Goal: Feedback & Contribution: Leave review/rating

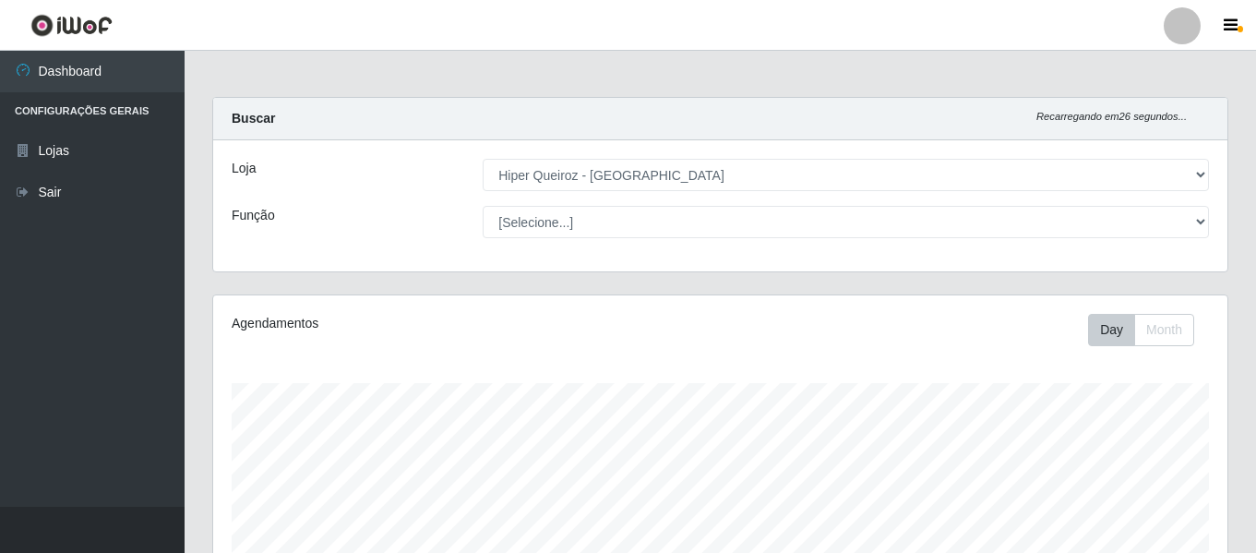
select select "497"
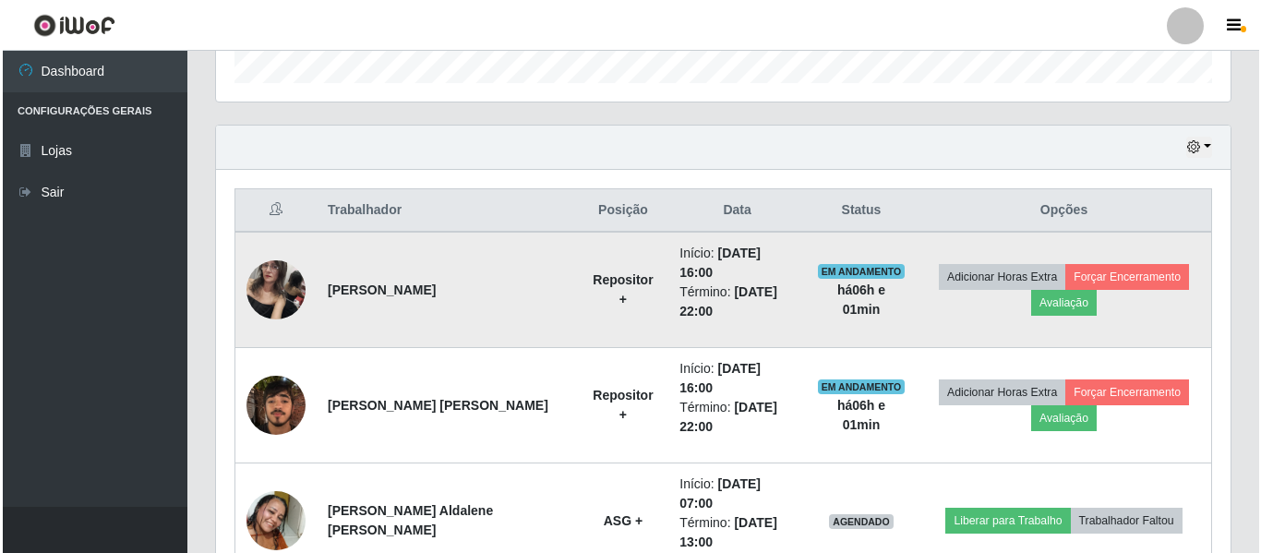
scroll to position [529, 0]
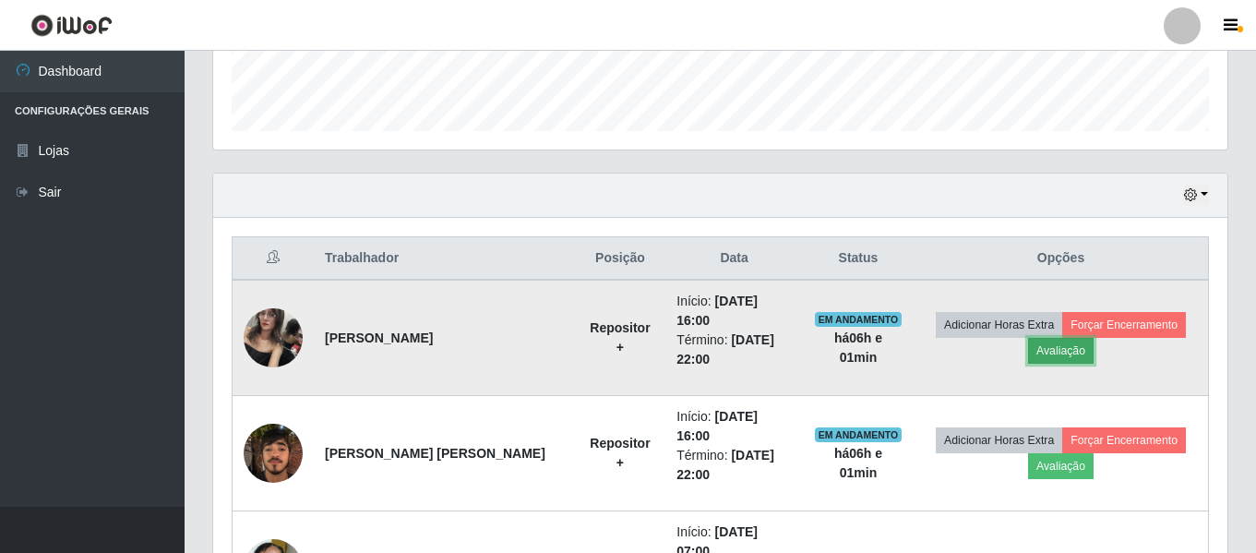
click at [1049, 340] on button "Avaliação" at bounding box center [1061, 351] width 66 height 26
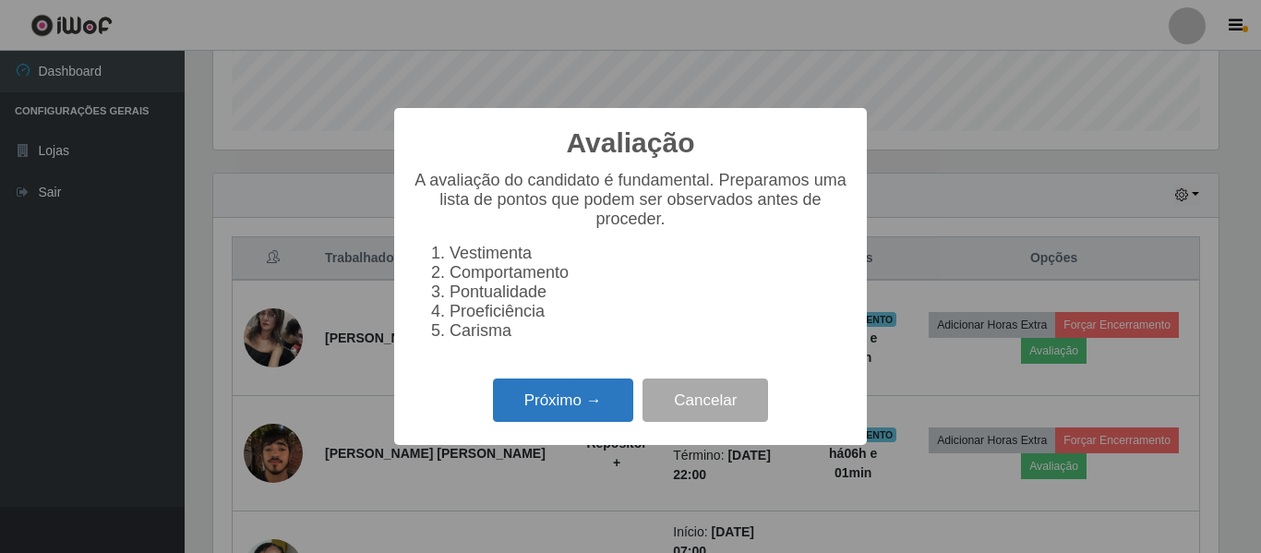
click at [602, 419] on button "Próximo →" at bounding box center [563, 399] width 140 height 43
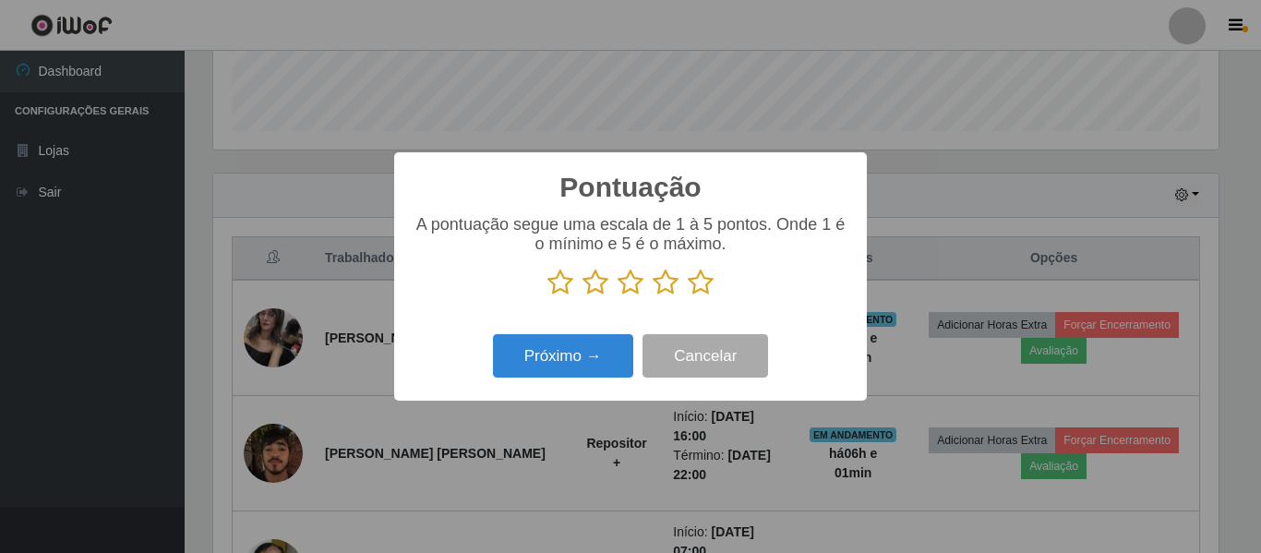
scroll to position [922475, 921853]
click at [561, 286] on icon at bounding box center [560, 283] width 26 height 28
click at [547, 296] on input "radio" at bounding box center [547, 296] width 0 height 0
click at [594, 293] on icon at bounding box center [595, 283] width 26 height 28
click at [582, 296] on input "radio" at bounding box center [582, 296] width 0 height 0
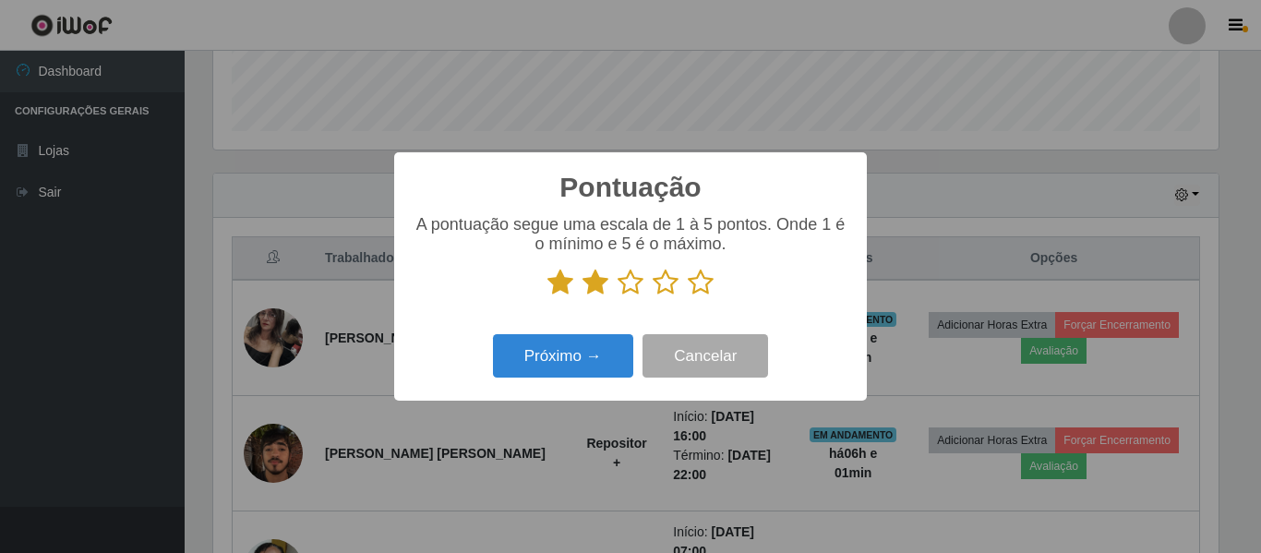
click at [628, 287] on icon at bounding box center [630, 283] width 26 height 28
click at [617, 296] on input "radio" at bounding box center [617, 296] width 0 height 0
click at [668, 285] on icon at bounding box center [665, 283] width 26 height 28
click at [652, 296] on input "radio" at bounding box center [652, 296] width 0 height 0
click at [698, 281] on icon at bounding box center [701, 283] width 26 height 28
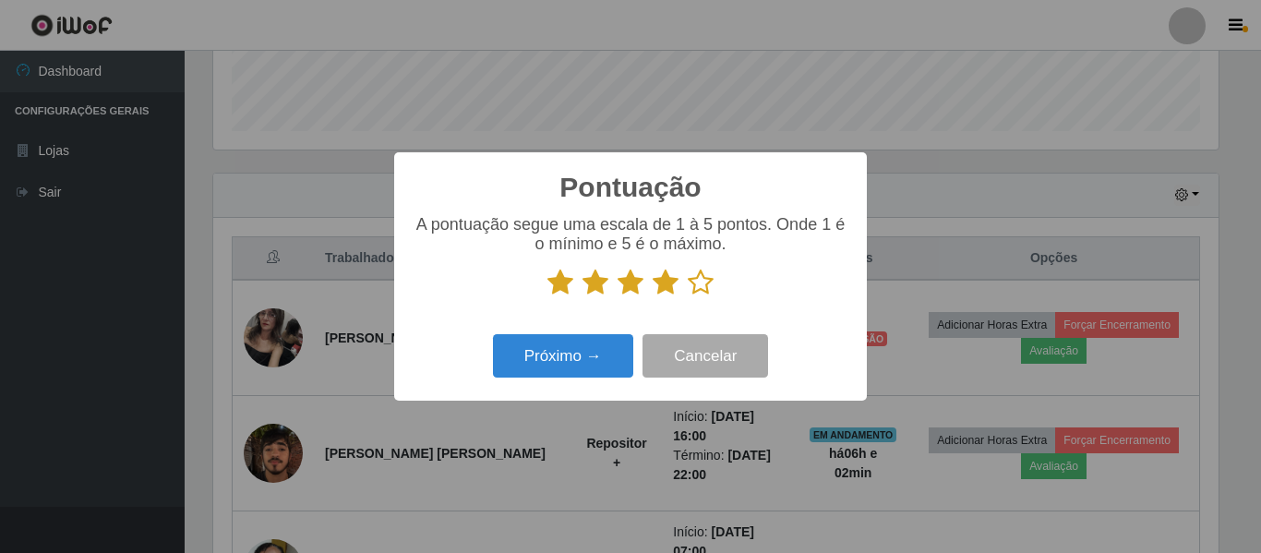
click at [688, 296] on input "radio" at bounding box center [688, 296] width 0 height 0
click at [589, 343] on button "Próximo →" at bounding box center [563, 355] width 140 height 43
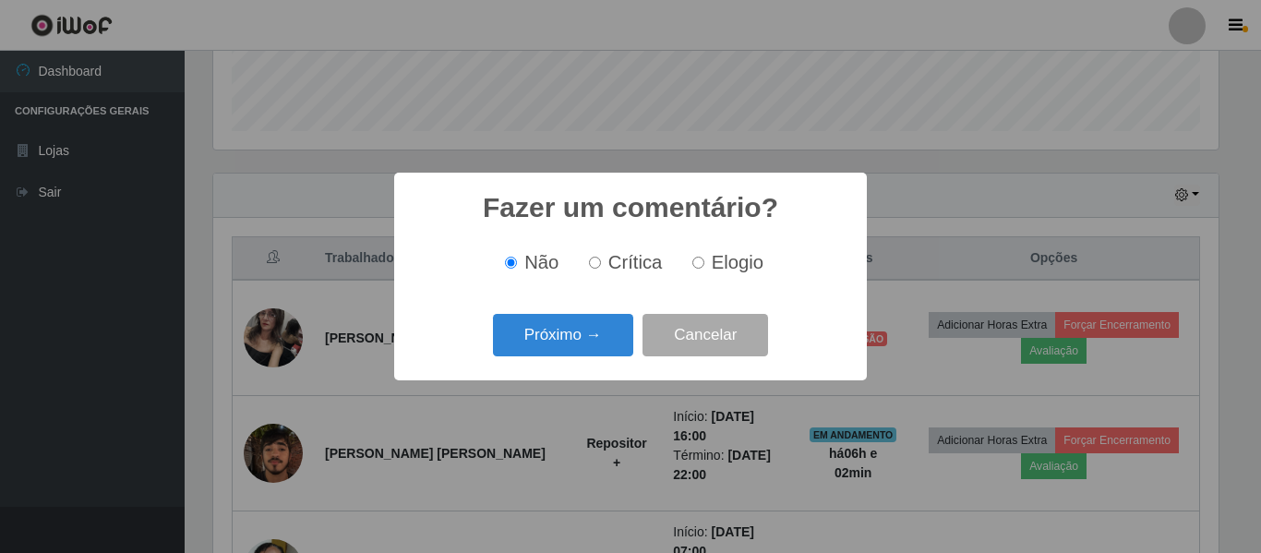
click at [699, 271] on label "Elogio" at bounding box center [724, 262] width 78 height 21
click at [699, 269] on input "Elogio" at bounding box center [698, 263] width 12 height 12
radio input "true"
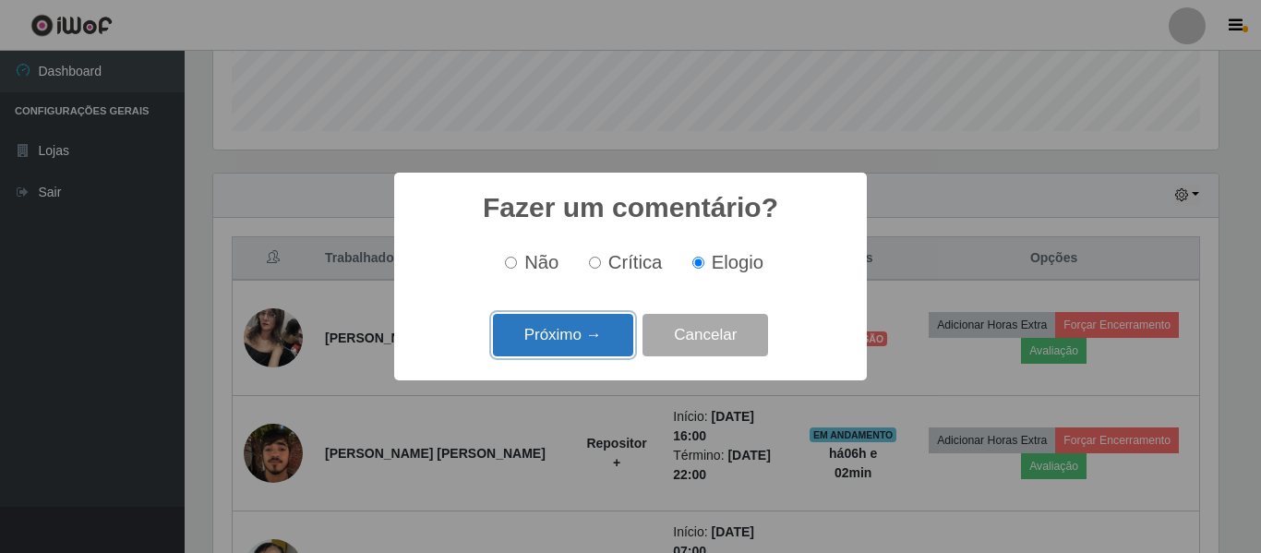
click at [603, 322] on button "Próximo →" at bounding box center [563, 335] width 140 height 43
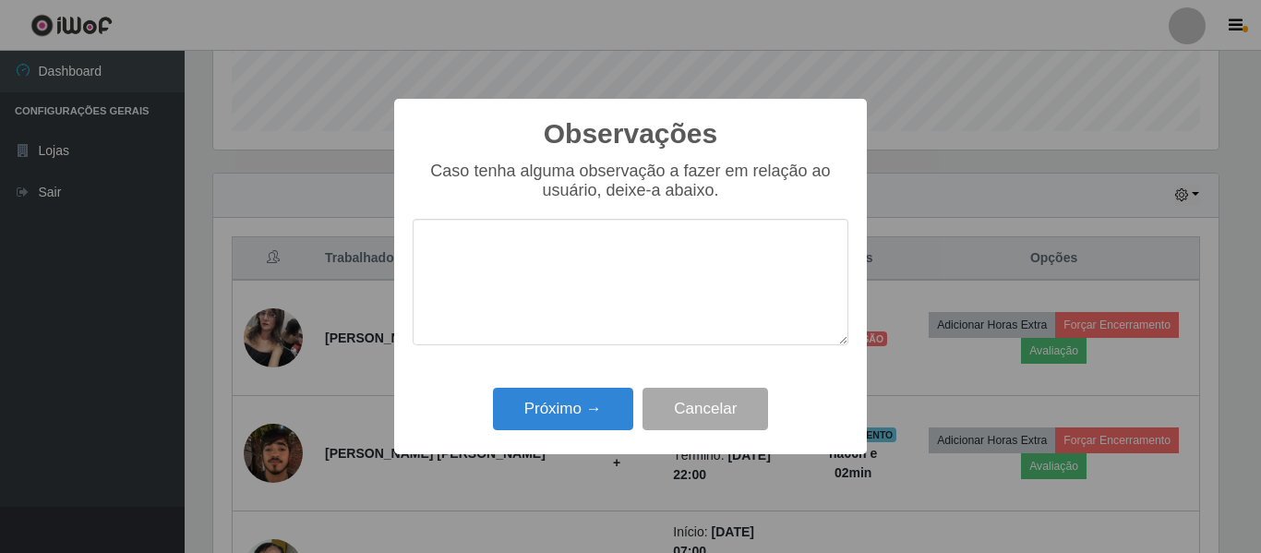
click at [552, 261] on textarea at bounding box center [631, 282] width 436 height 126
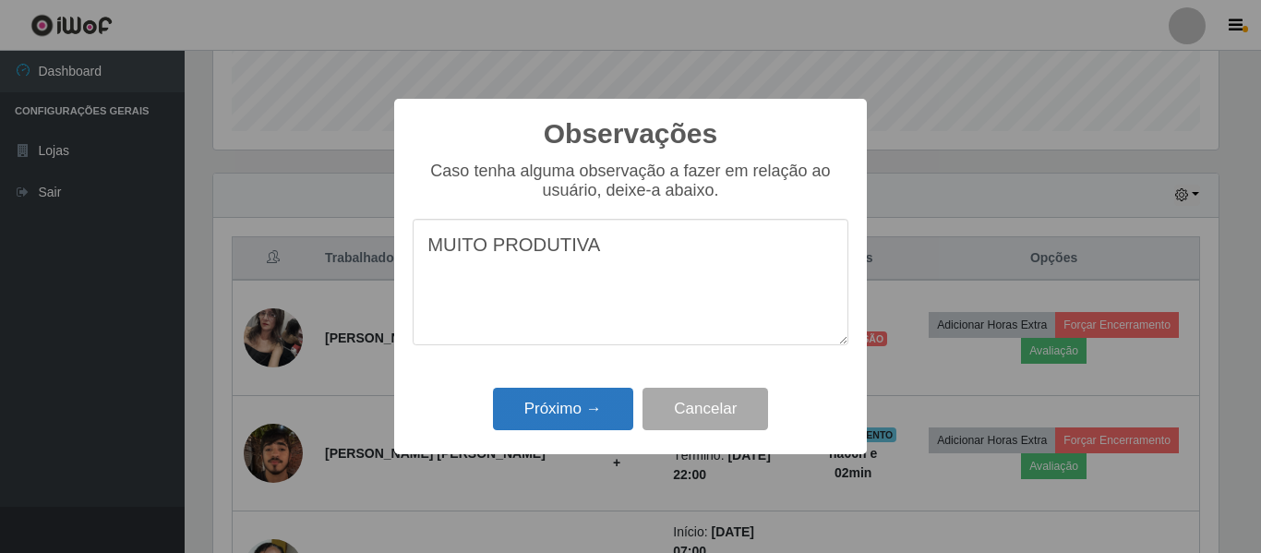
type textarea "MUITO PRODUTIVA"
click at [541, 414] on button "Próximo →" at bounding box center [563, 409] width 140 height 43
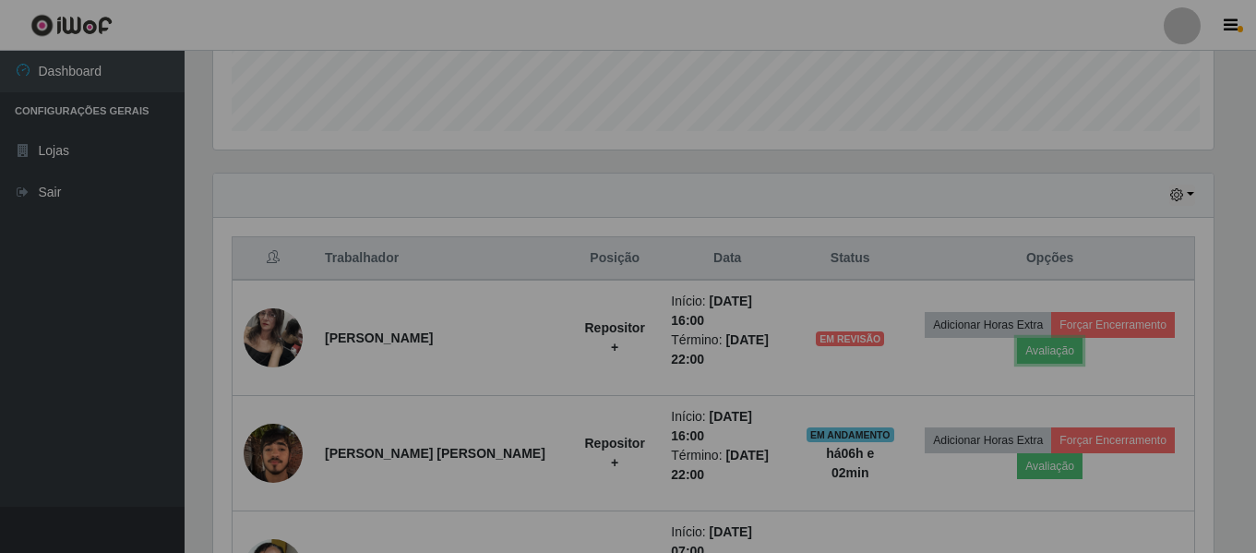
scroll to position [383, 1014]
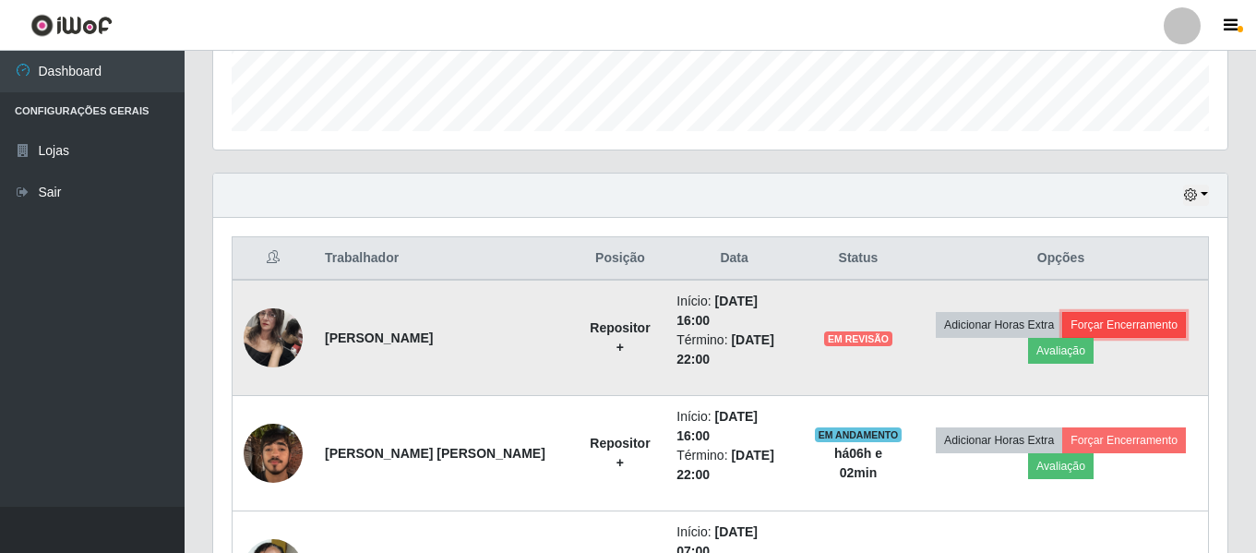
click at [1084, 318] on button "Forçar Encerramento" at bounding box center [1124, 325] width 124 height 26
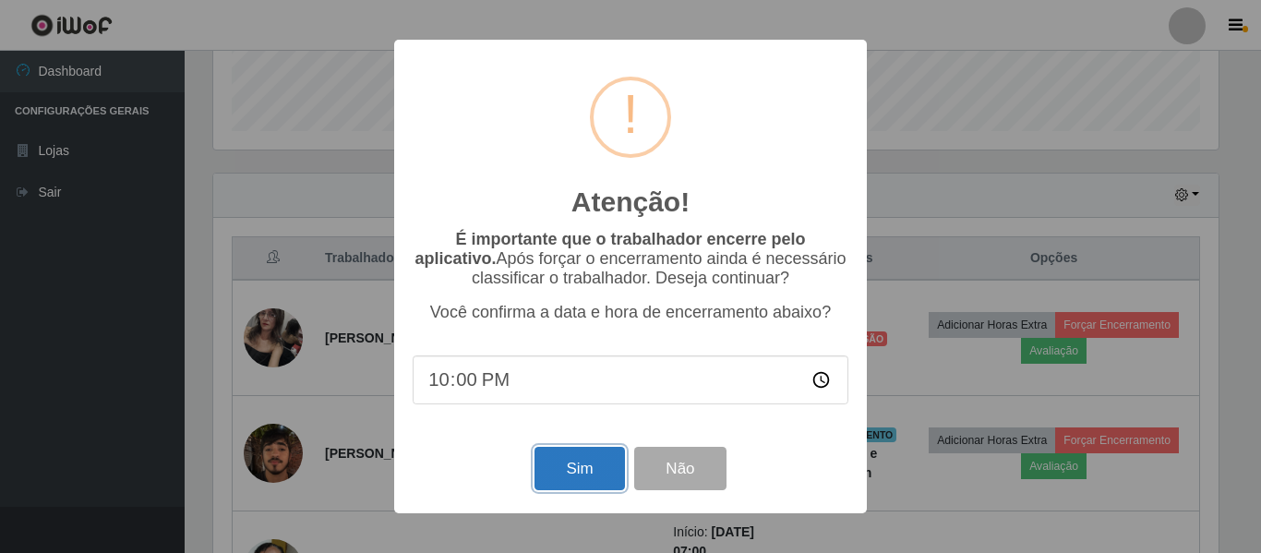
click at [597, 471] on button "Sim" at bounding box center [579, 468] width 90 height 43
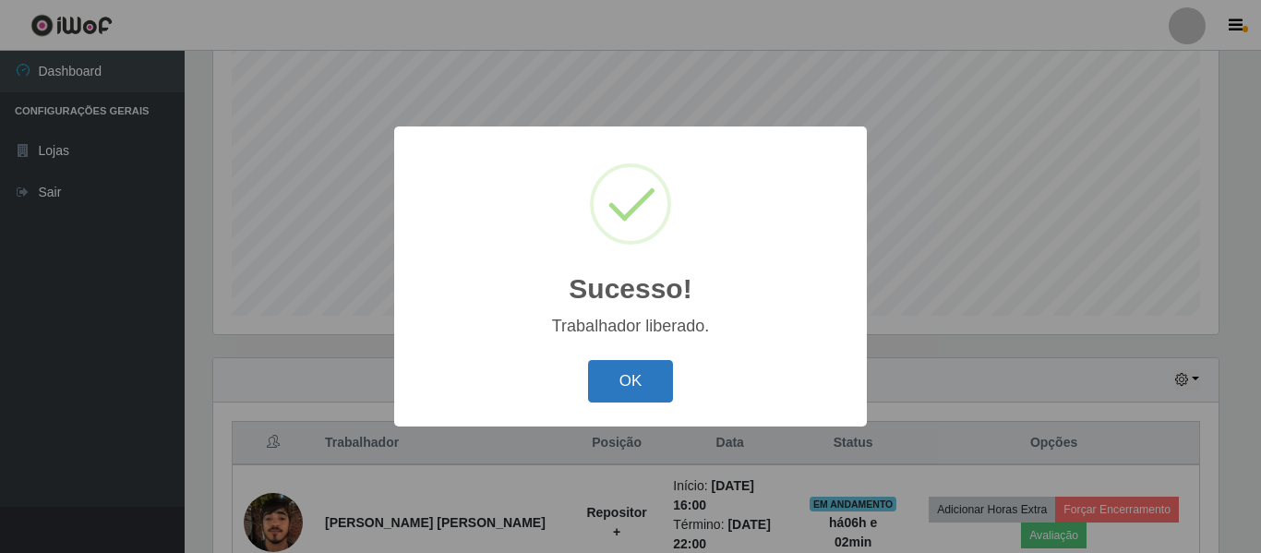
click at [640, 390] on button "OK" at bounding box center [631, 381] width 86 height 43
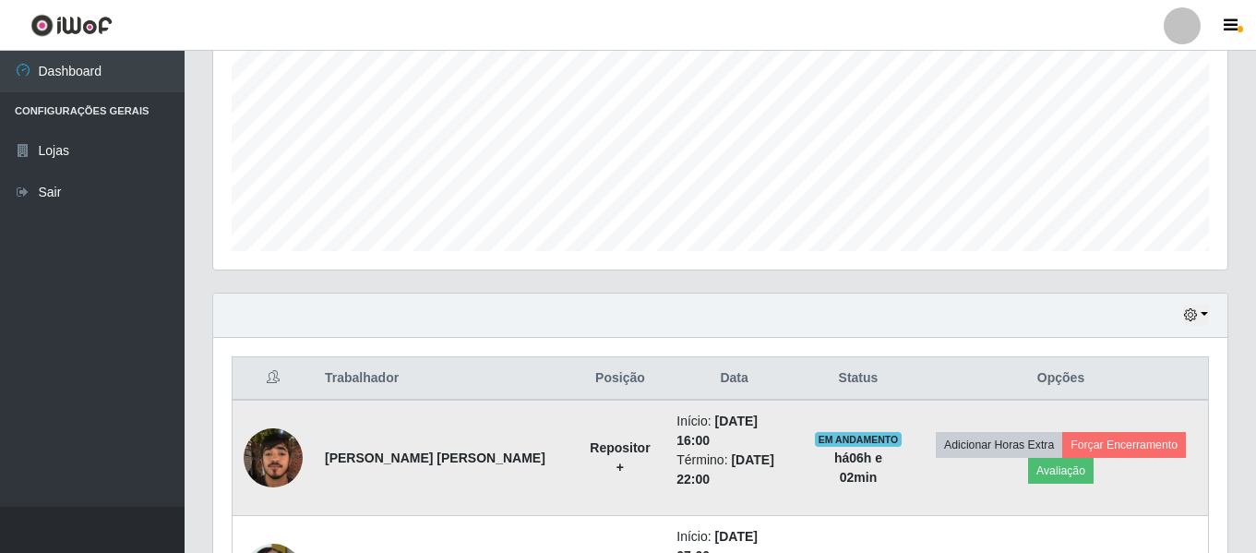
scroll to position [529, 0]
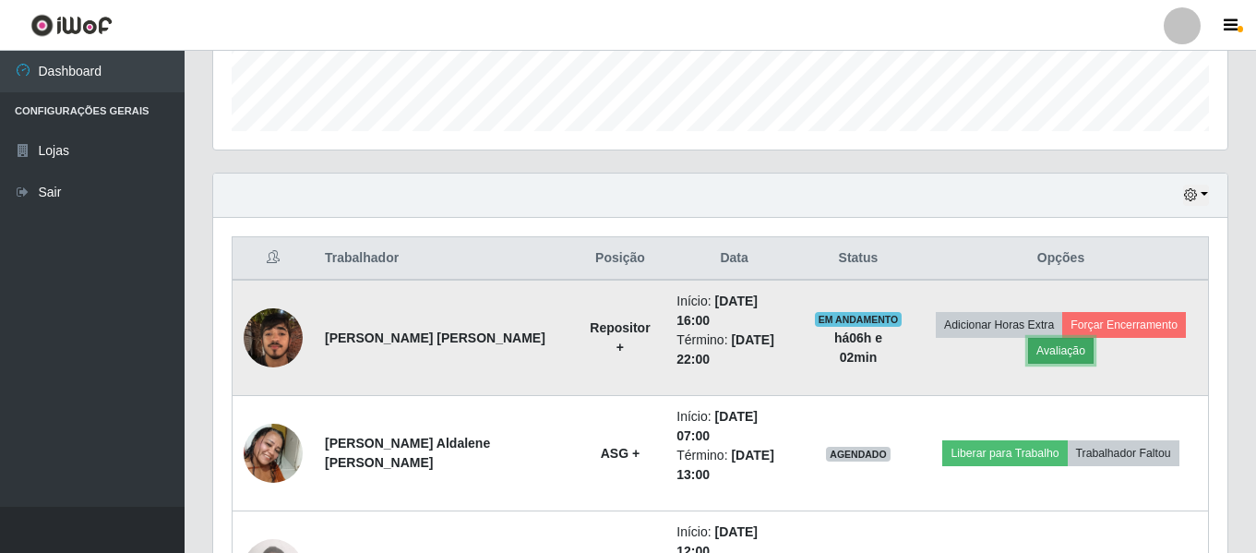
click at [1047, 340] on button "Avaliação" at bounding box center [1061, 351] width 66 height 26
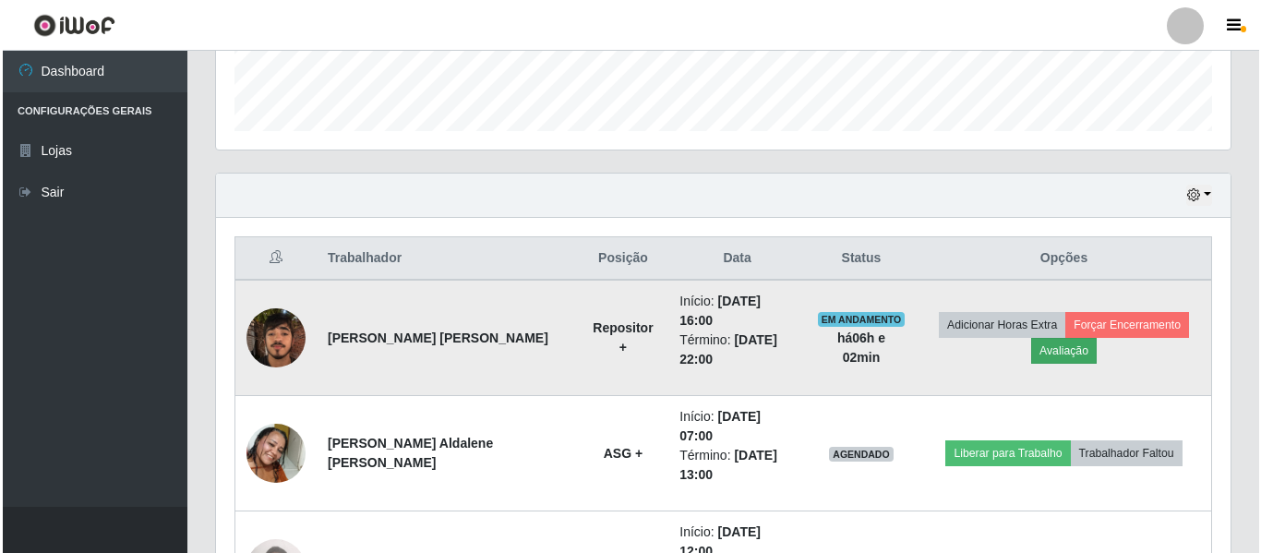
scroll to position [383, 1005]
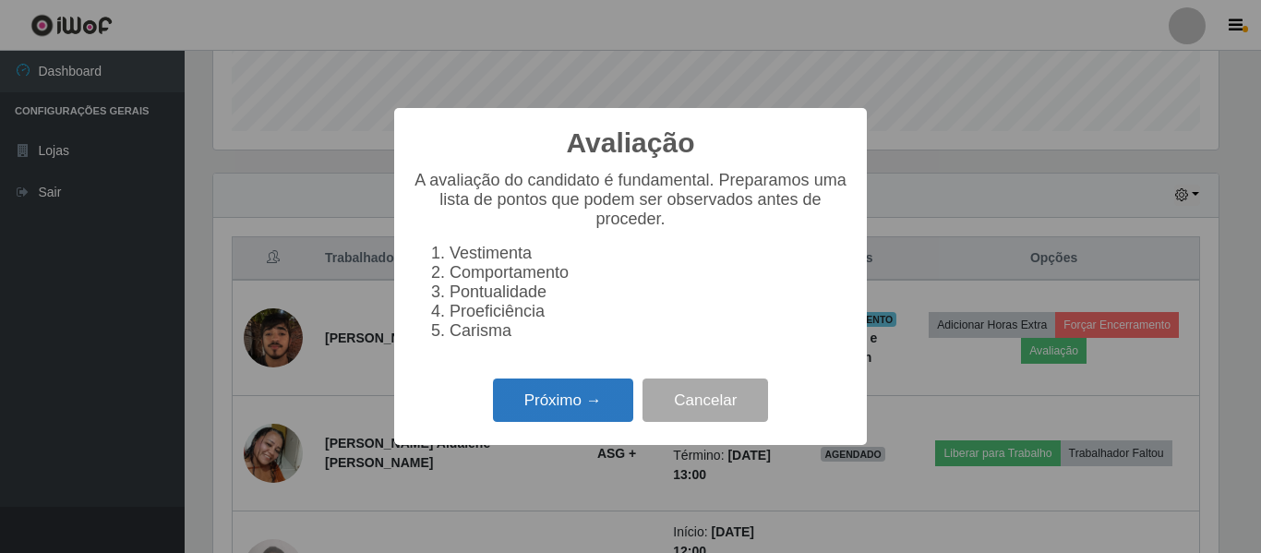
click at [561, 405] on button "Próximo →" at bounding box center [563, 399] width 140 height 43
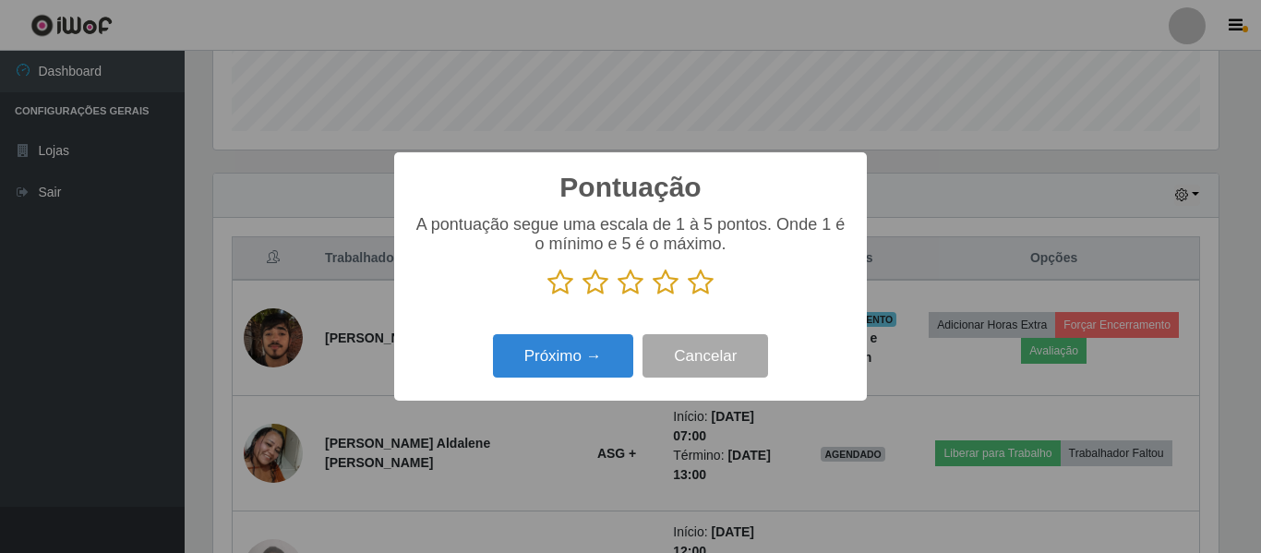
click at [562, 293] on icon at bounding box center [560, 283] width 26 height 28
click at [547, 296] on input "radio" at bounding box center [547, 296] width 0 height 0
click at [604, 294] on icon at bounding box center [595, 283] width 26 height 28
click at [582, 296] on input "radio" at bounding box center [582, 296] width 0 height 0
click at [630, 290] on icon at bounding box center [630, 283] width 26 height 28
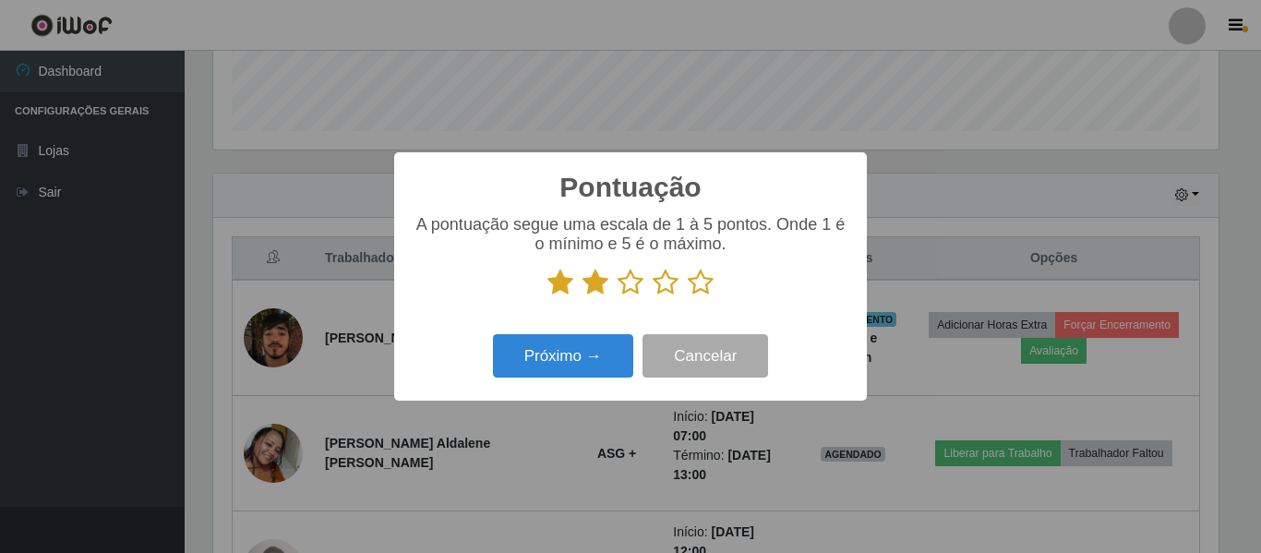
click at [617, 296] on input "radio" at bounding box center [617, 296] width 0 height 0
click at [612, 359] on button "Próximo →" at bounding box center [563, 355] width 140 height 43
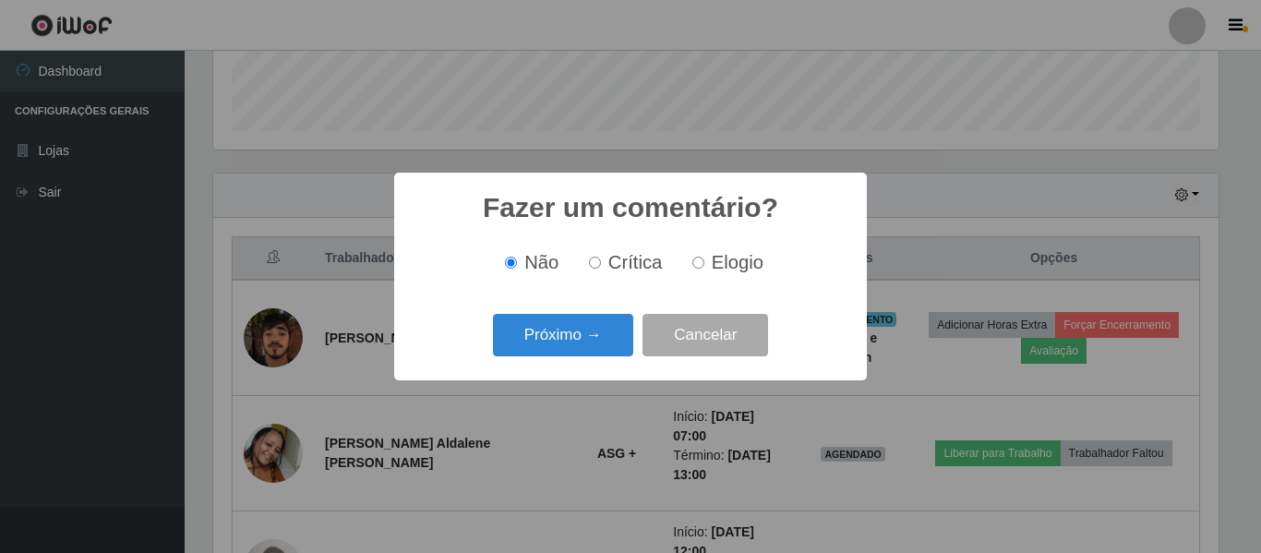
click at [699, 262] on input "Elogio" at bounding box center [698, 263] width 12 height 12
radio input "true"
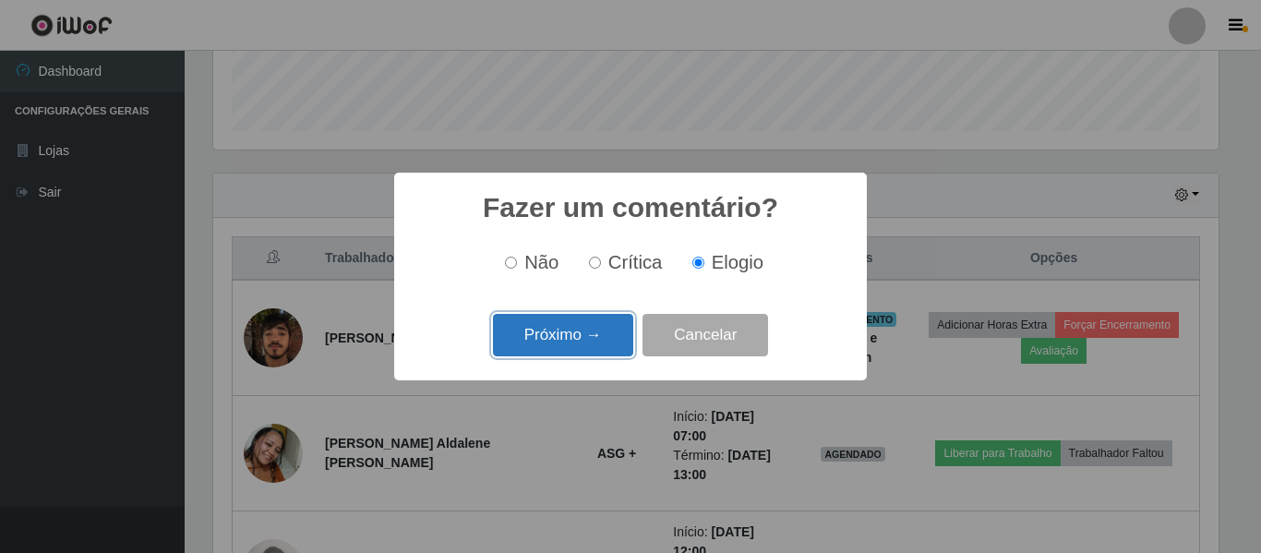
click at [609, 343] on button "Próximo →" at bounding box center [563, 335] width 140 height 43
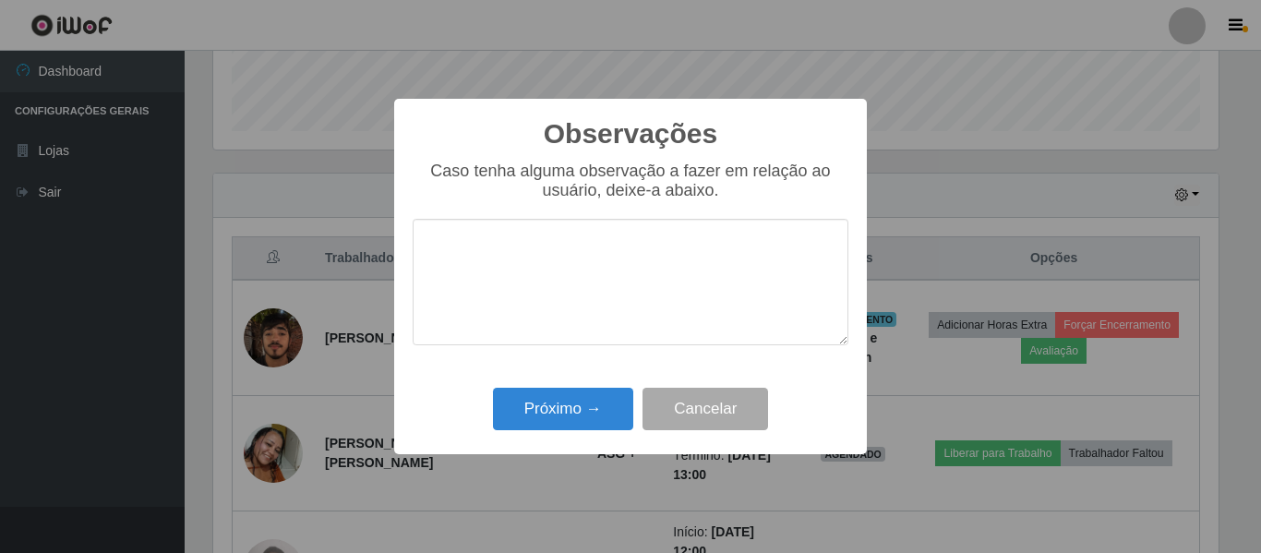
click at [532, 248] on textarea at bounding box center [631, 282] width 436 height 126
type textarea "PRODUTIVO"
click at [577, 419] on button "Próximo →" at bounding box center [563, 409] width 140 height 43
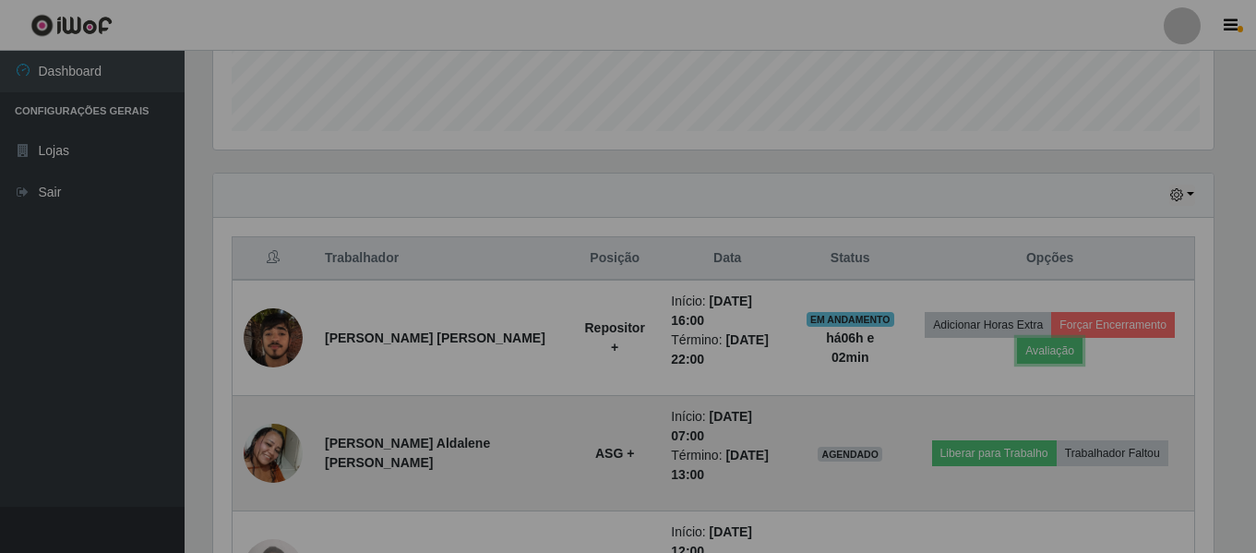
scroll to position [383, 1014]
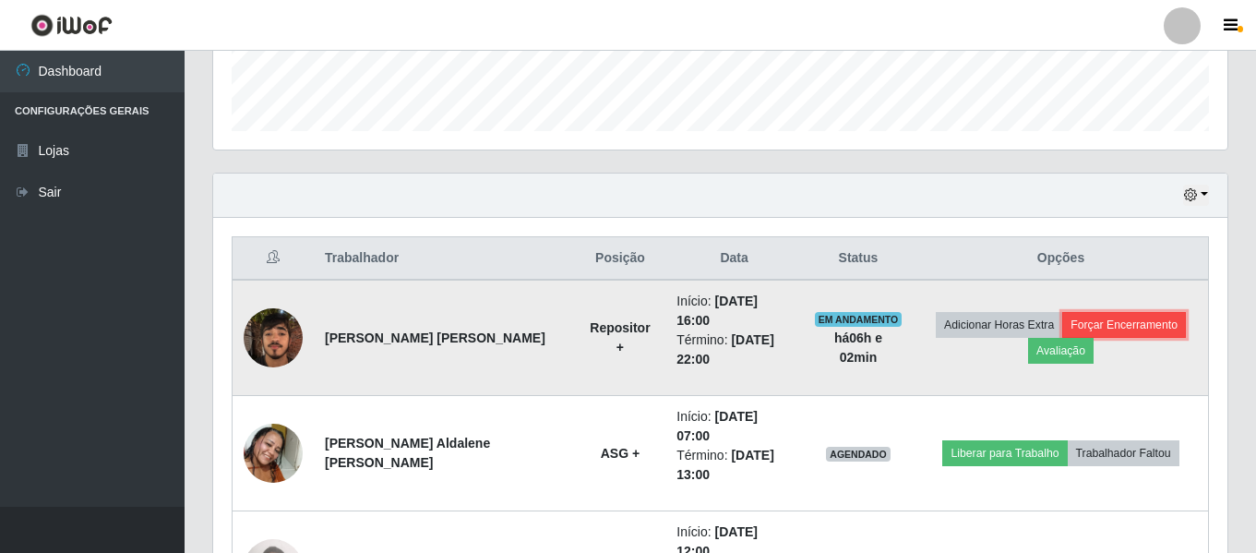
click at [1090, 312] on button "Forçar Encerramento" at bounding box center [1124, 325] width 124 height 26
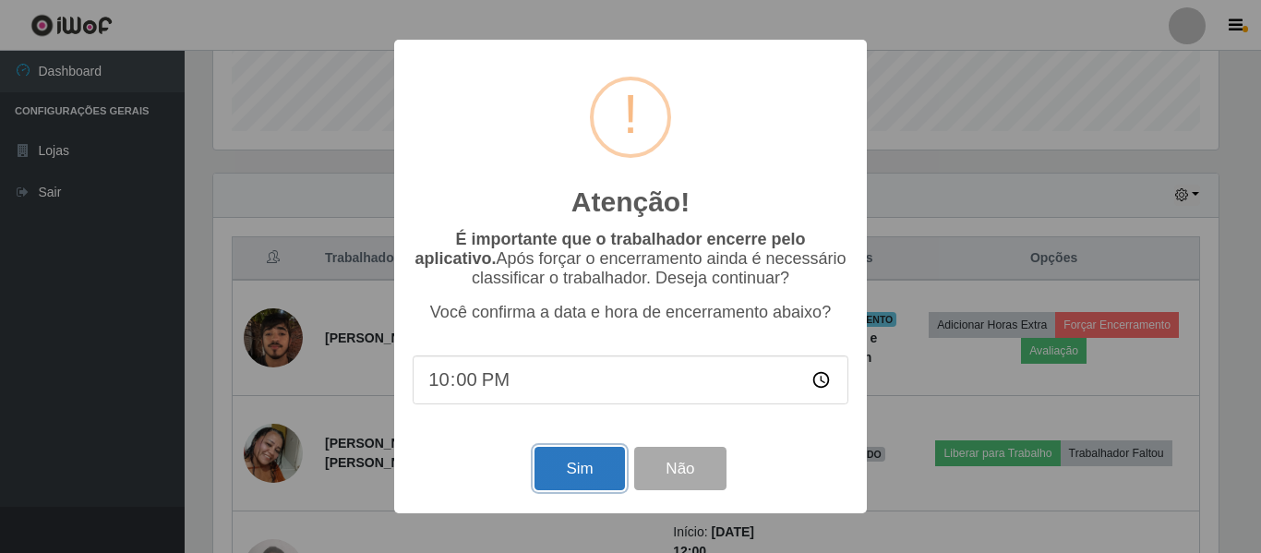
click at [571, 464] on button "Sim" at bounding box center [579, 468] width 90 height 43
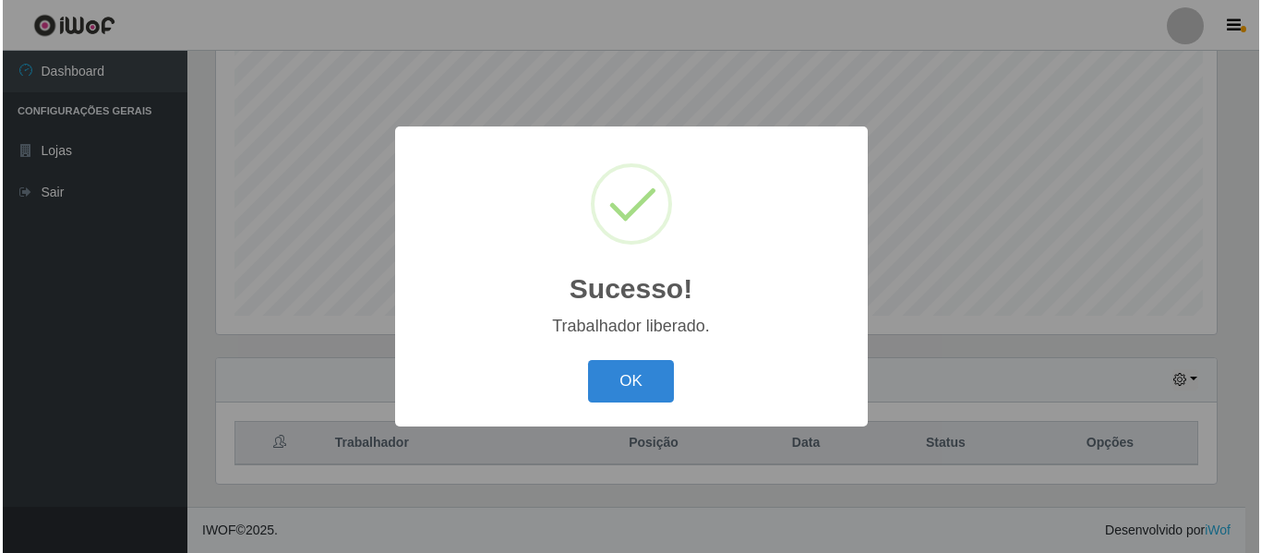
scroll to position [0, 0]
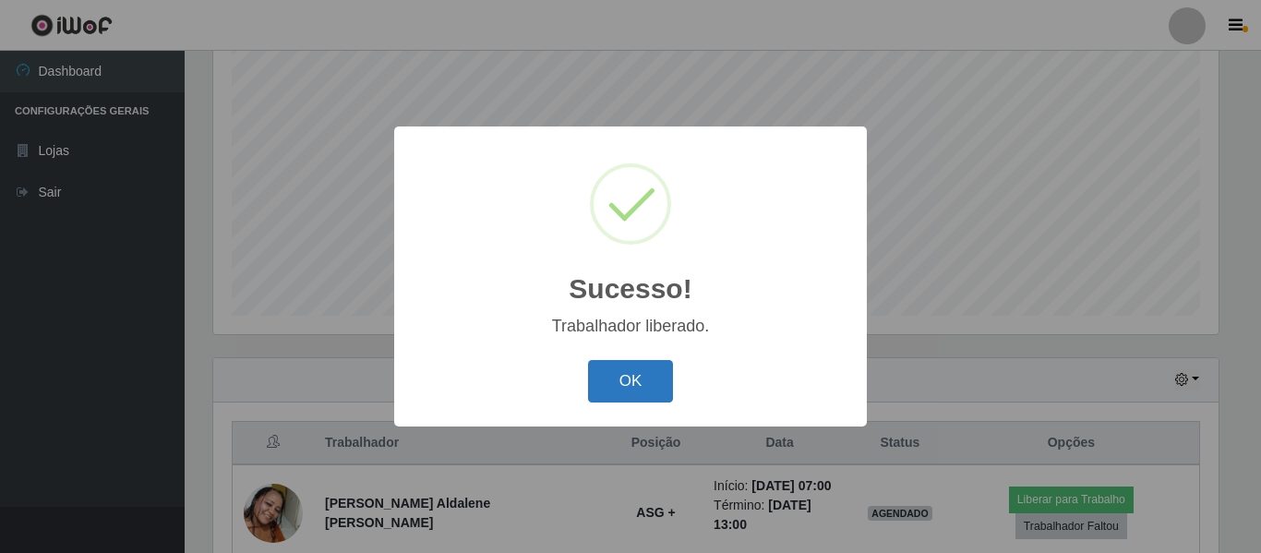
click at [645, 385] on button "OK" at bounding box center [631, 381] width 86 height 43
